Goal: Task Accomplishment & Management: Use online tool/utility

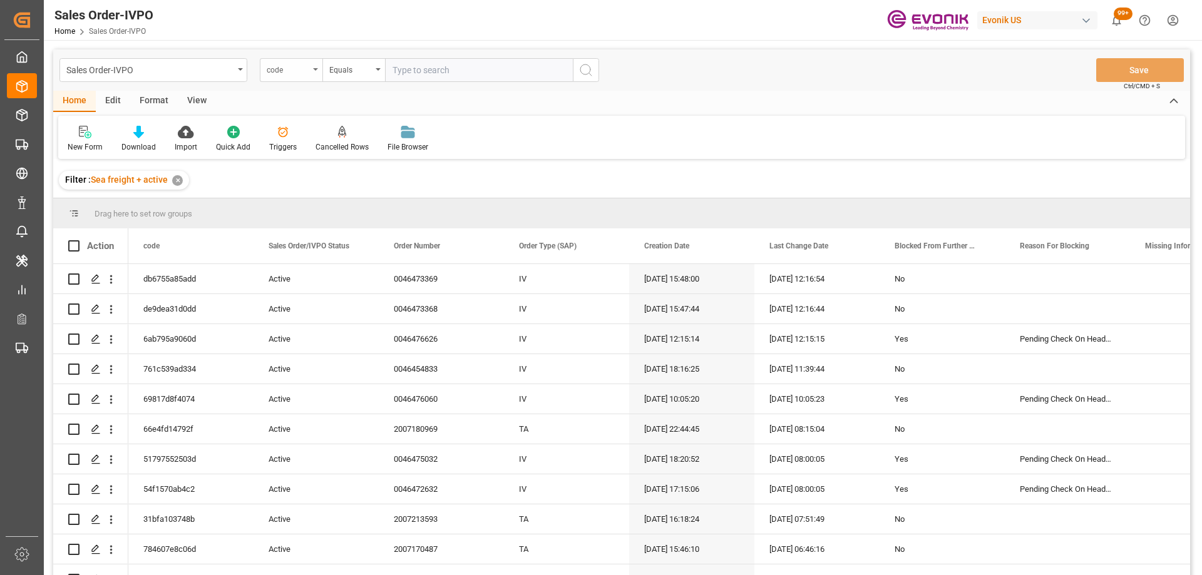
click at [294, 75] on div "code" at bounding box center [288, 68] width 43 height 14
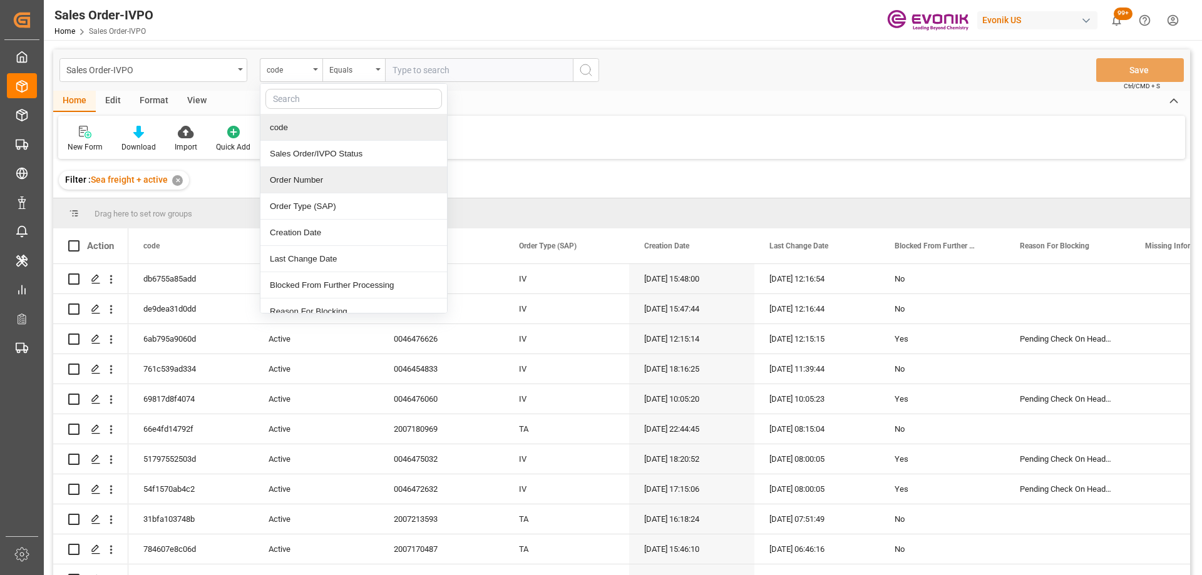
drag, startPoint x: 315, startPoint y: 180, endPoint x: 361, endPoint y: 93, distance: 97.7
click at [314, 180] on div "Order Number" at bounding box center [353, 180] width 187 height 26
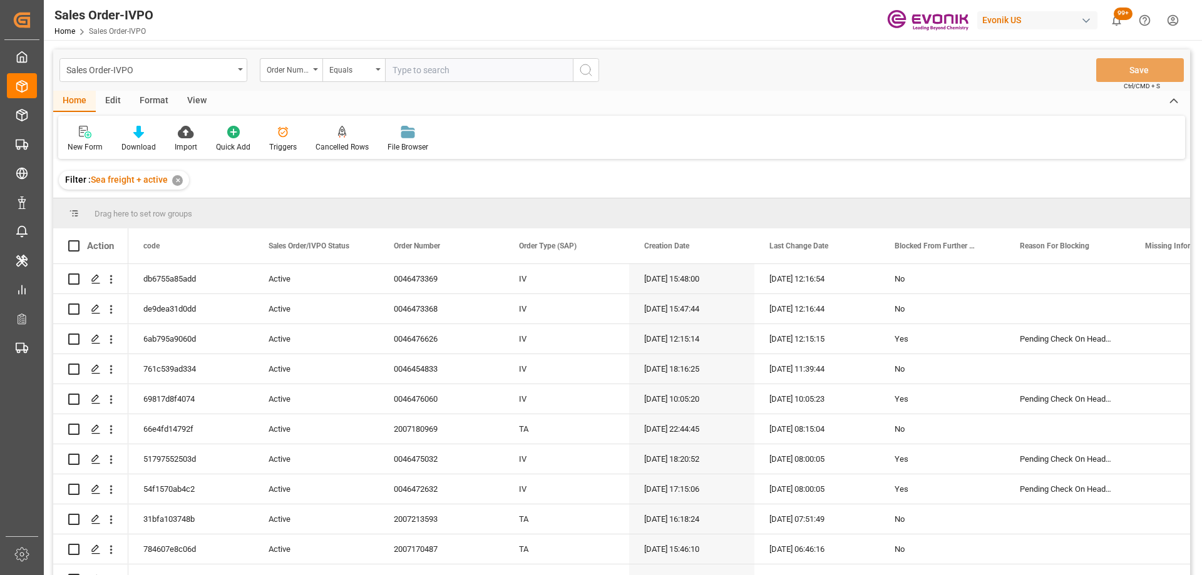
click at [417, 69] on input "text" at bounding box center [479, 70] width 188 height 24
paste input "0046472633"
type input "0046472633"
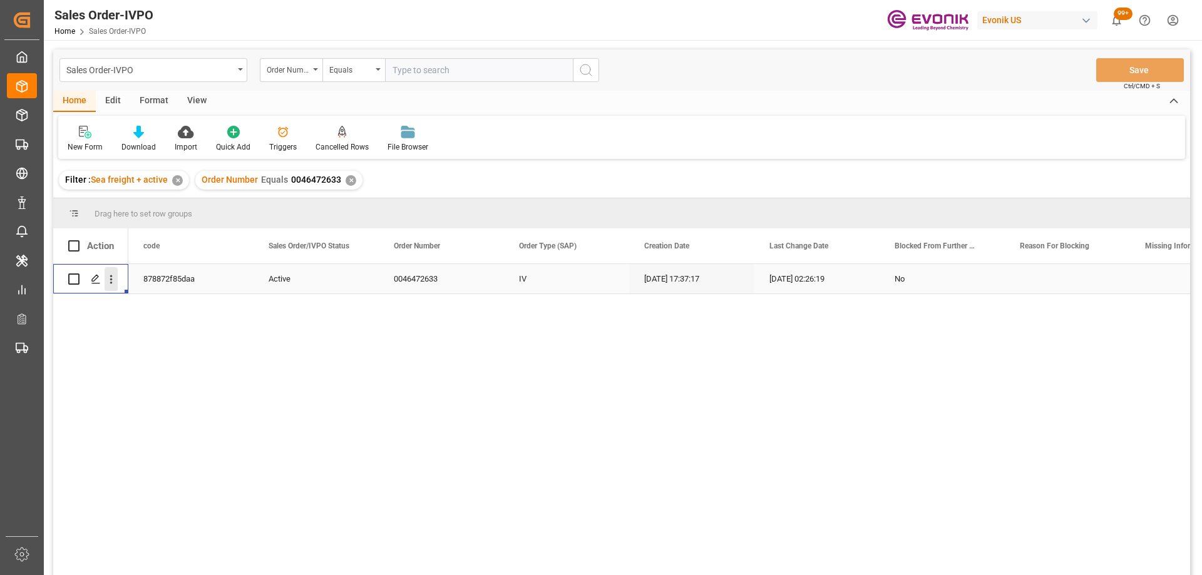
click at [108, 282] on icon "open menu" at bounding box center [111, 279] width 13 height 13
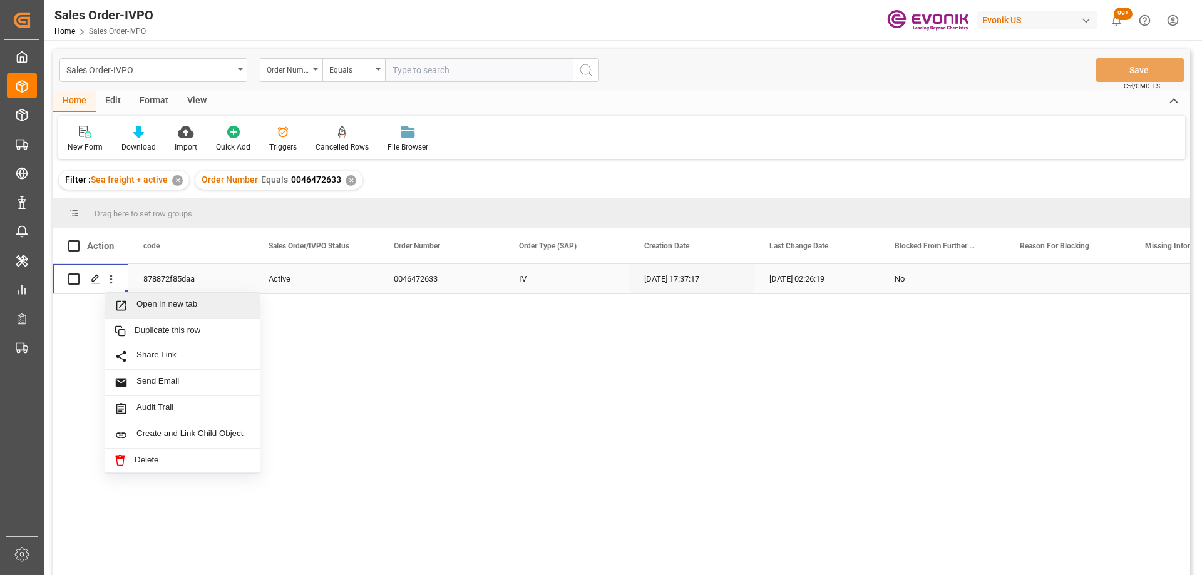
click at [131, 302] on span "Press SPACE to select this row." at bounding box center [126, 305] width 22 height 13
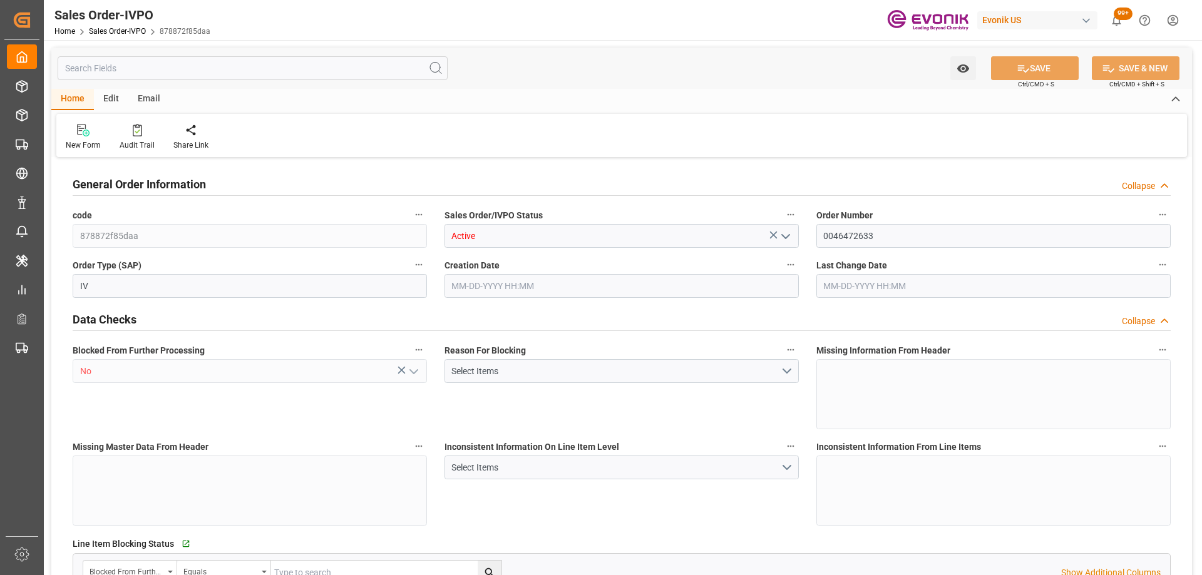
type input "SGSIN"
type input "0"
type input "1"
type input "2"
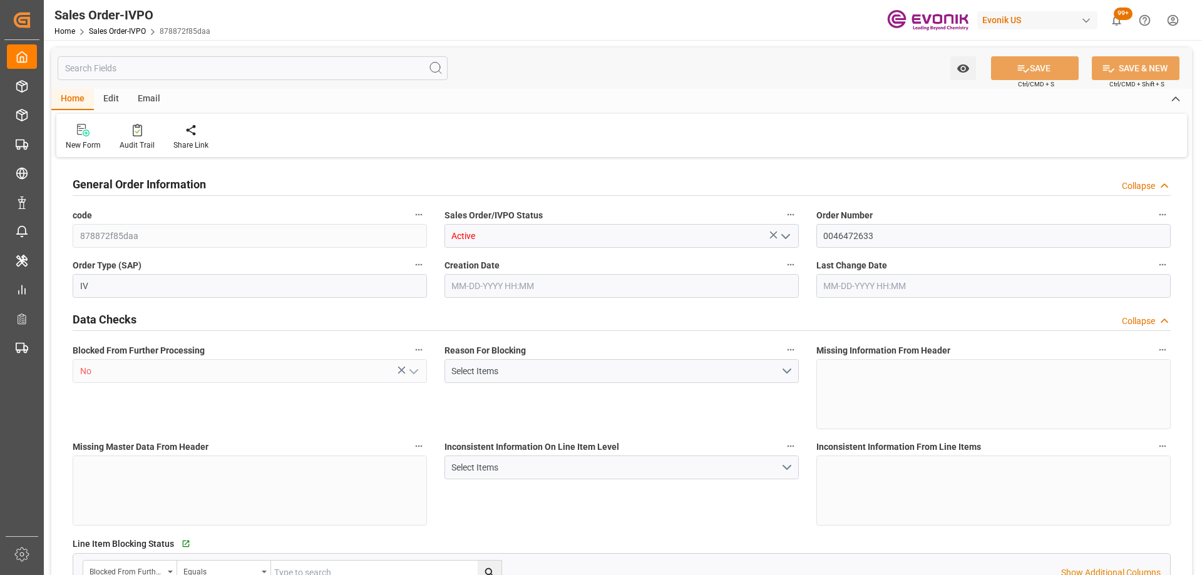
type input "18774"
type input "50.112"
type input "17000"
type input "30"
type input "09-11-2025 17:37"
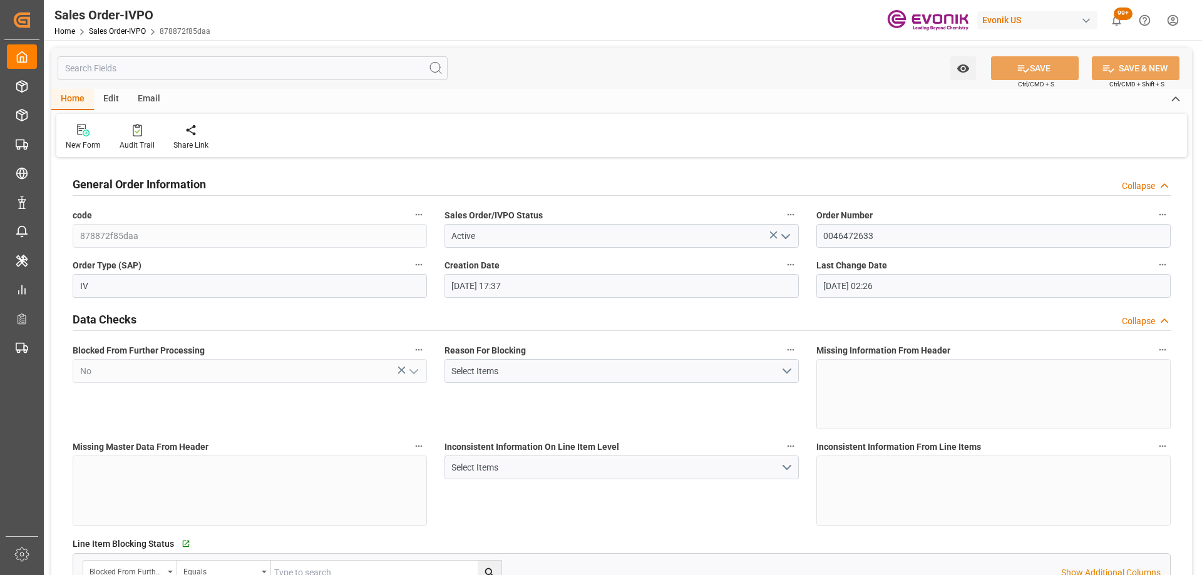
type input "10-06-2025 02:26"
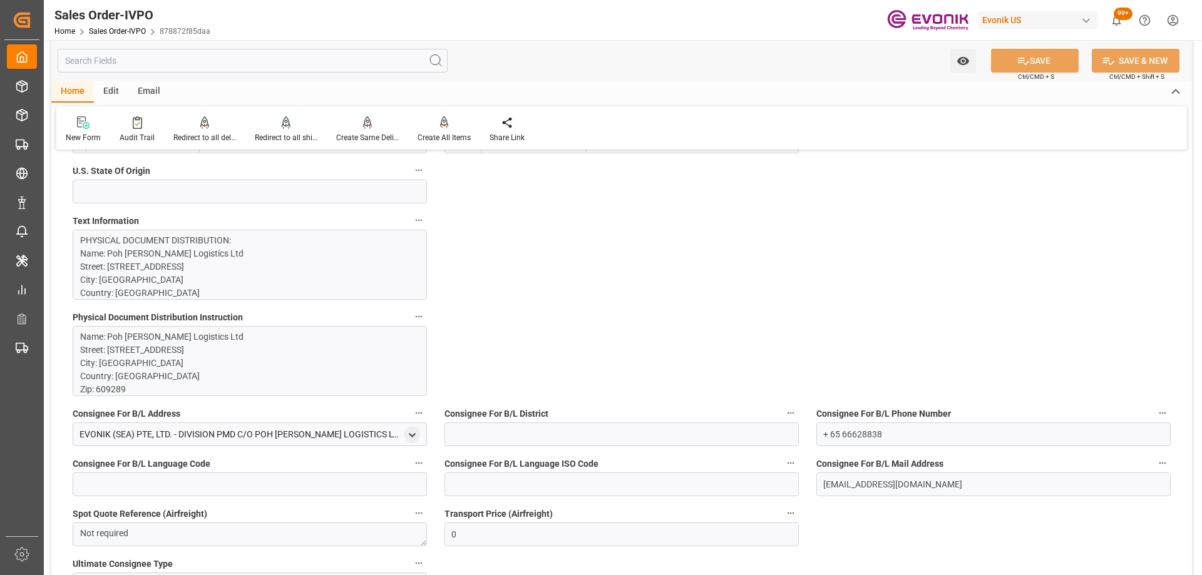
scroll to position [751, 0]
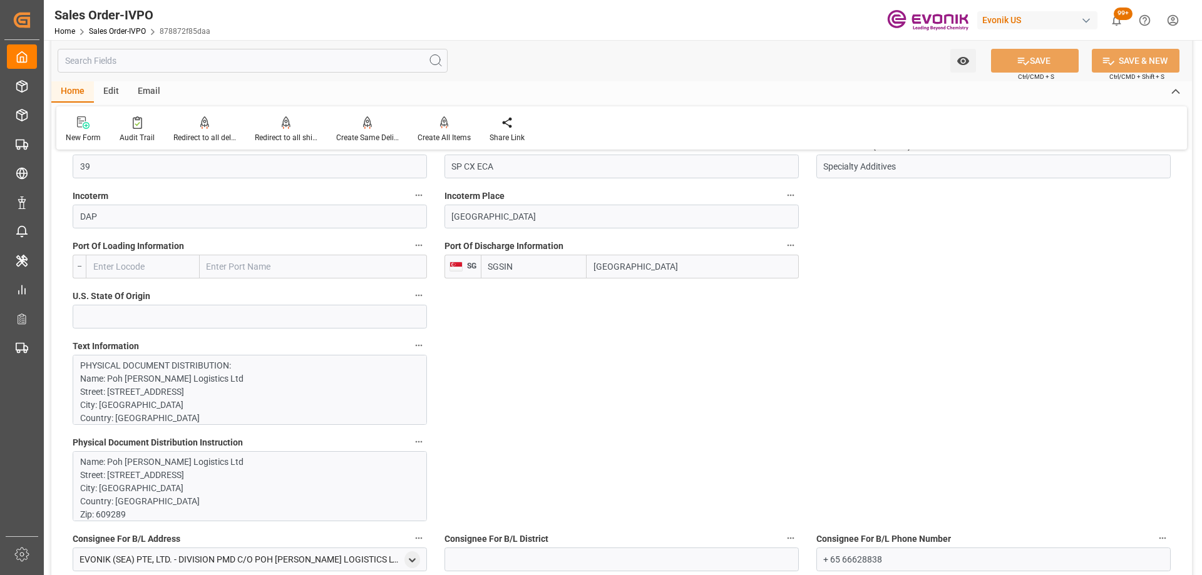
click at [186, 498] on p "Name: Poh Tiong Choon Logistics Ltd Street: 48B 1M Pandan Road City: Singapore …" at bounding box center [245, 567] width 330 height 223
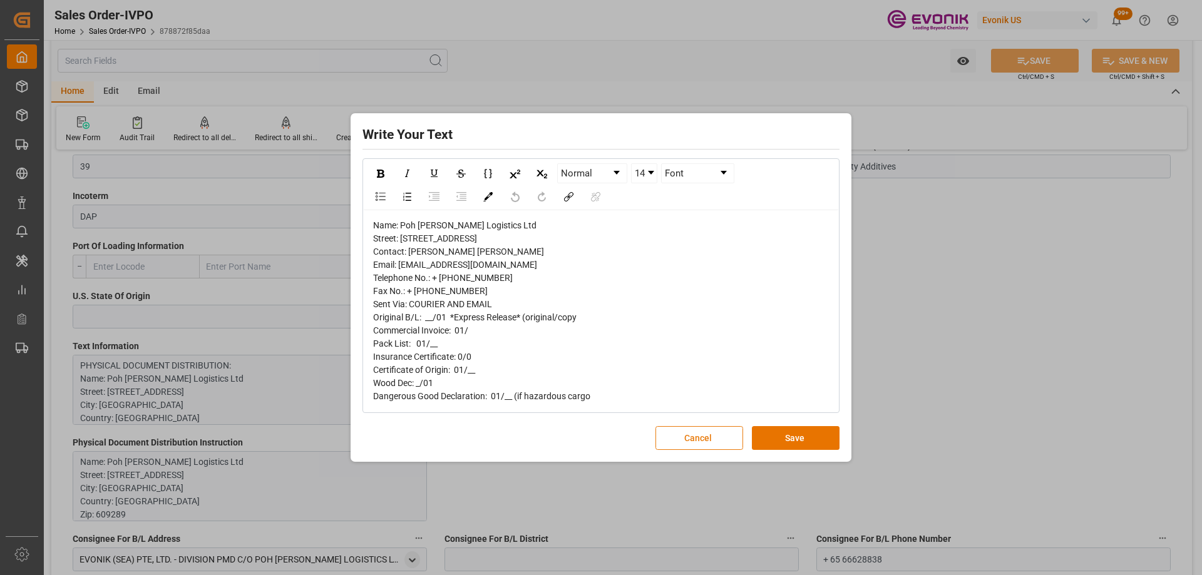
click at [712, 450] on button "Cancel" at bounding box center [699, 438] width 88 height 24
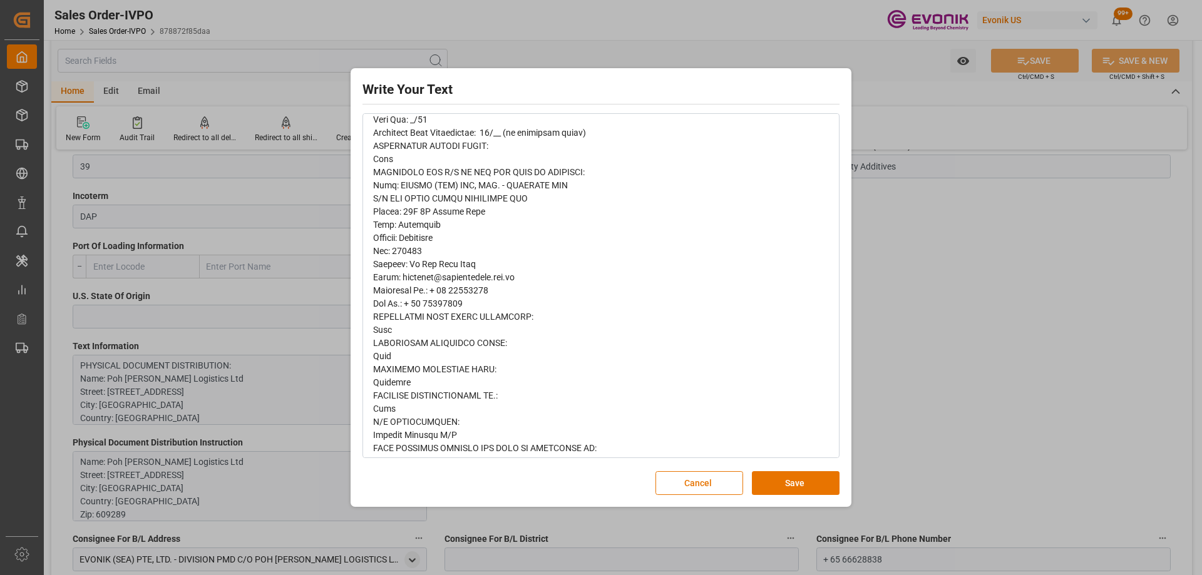
scroll to position [0, 0]
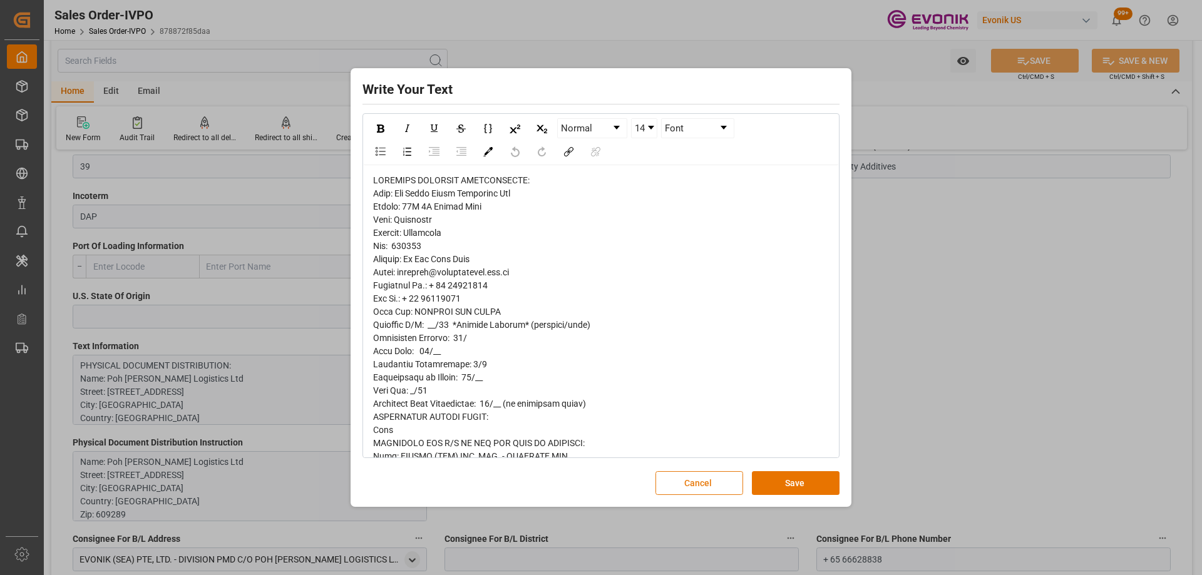
click at [686, 482] on button "Cancel" at bounding box center [699, 483] width 88 height 24
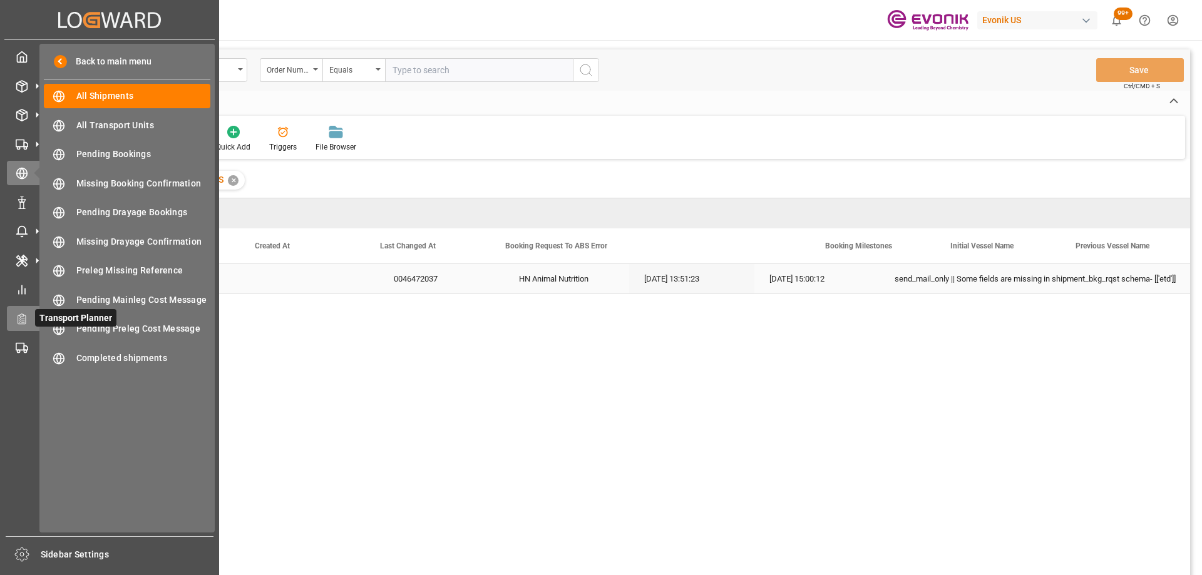
scroll to position [0, 389]
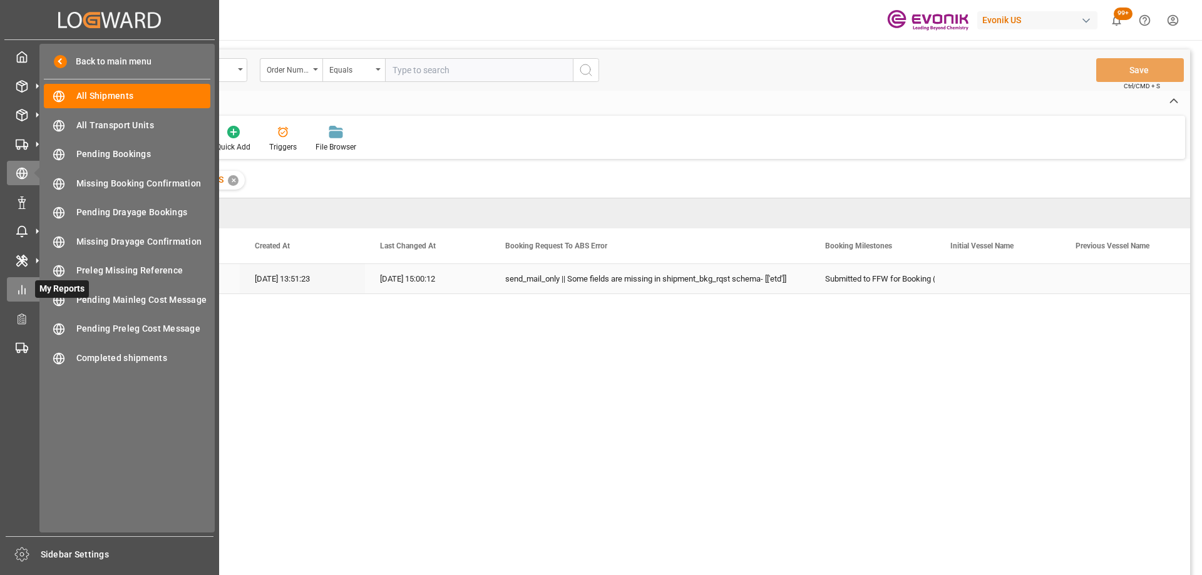
click at [25, 290] on line at bounding box center [25, 291] width 0 height 5
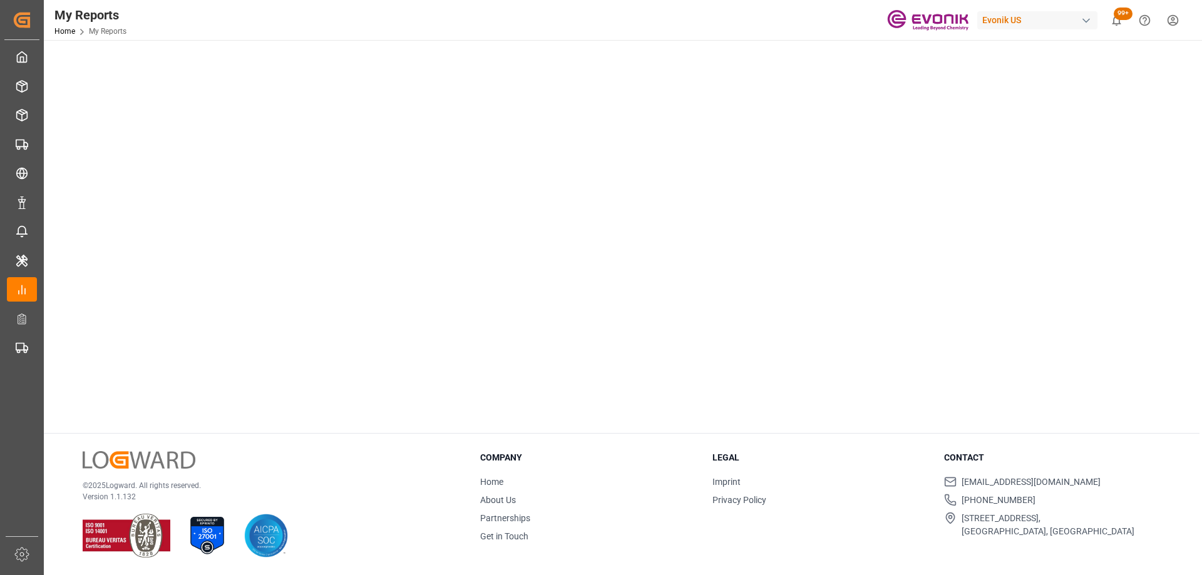
scroll to position [56, 0]
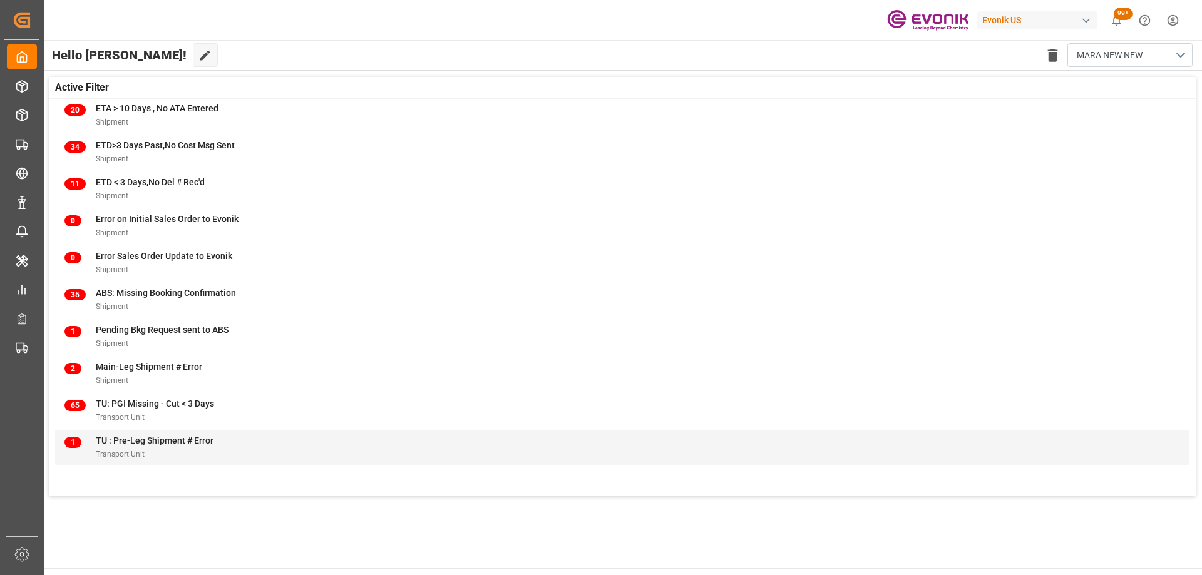
scroll to position [136, 0]
